Goal: Find specific page/section: Find specific page/section

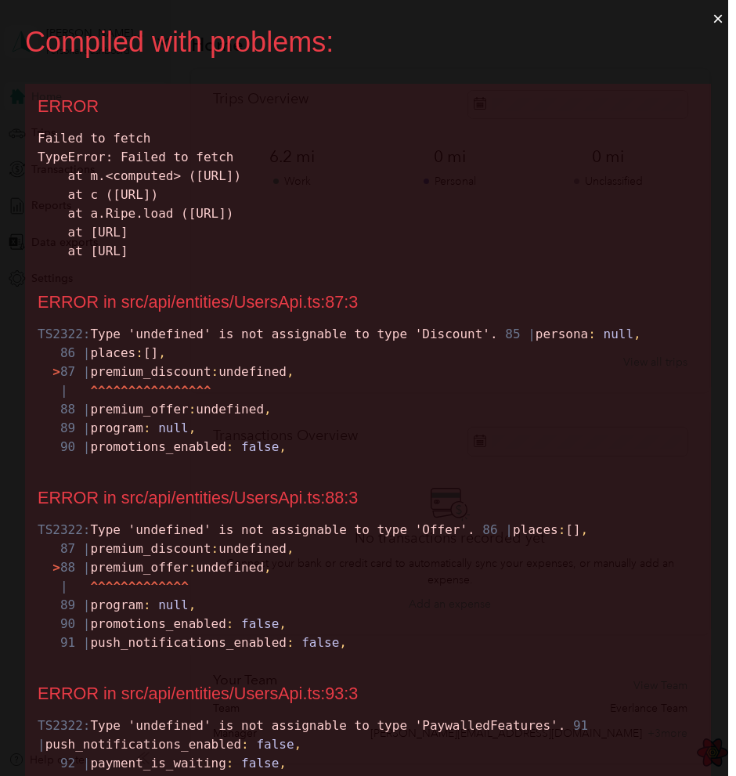
click at [503, 297] on div "ERROR in src/api/entities/UsersApi.ts:87:3" at bounding box center [368, 302] width 661 height 20
click at [715, 18] on button "×" at bounding box center [718, 19] width 36 height 38
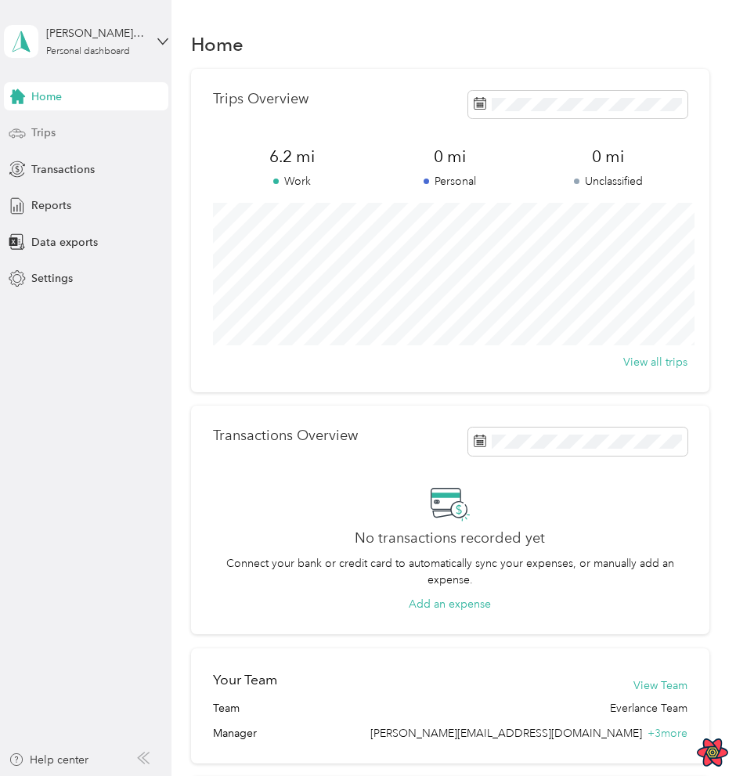
click at [45, 129] on span "Trips" at bounding box center [43, 132] width 24 height 16
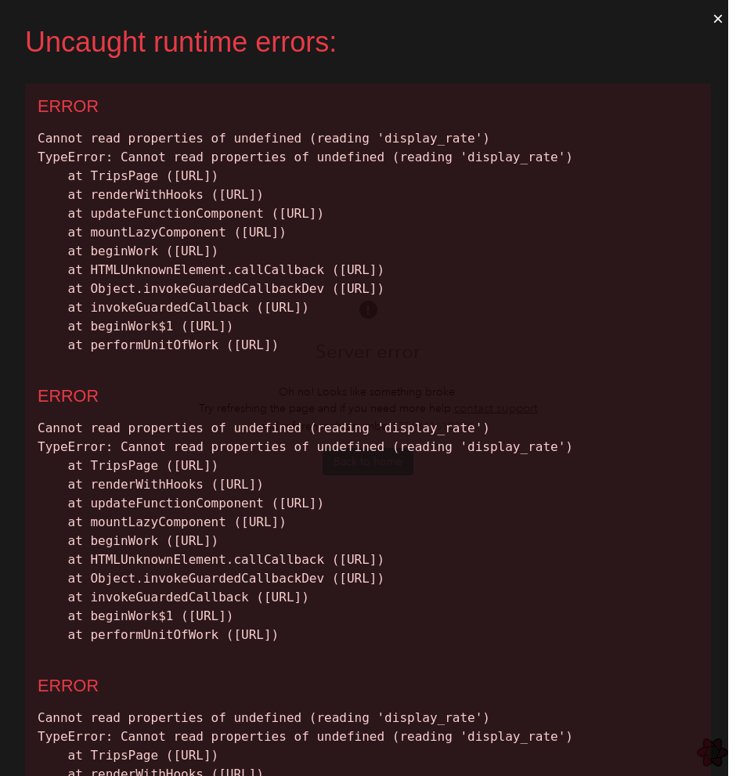
click at [724, 20] on button "×" at bounding box center [718, 19] width 36 height 38
